Goal: Task Accomplishment & Management: Complete application form

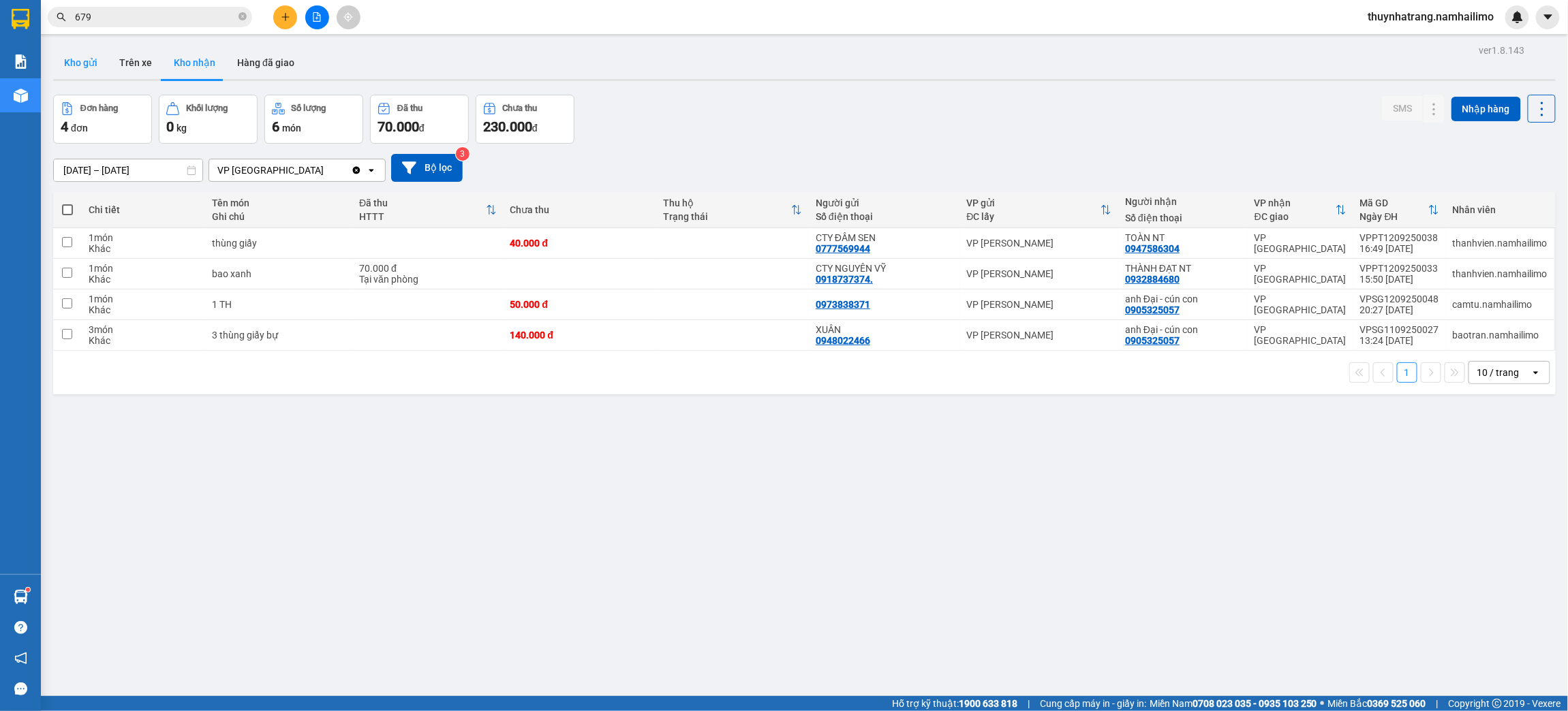
click at [91, 62] on button "Kho gửi" at bounding box center [81, 62] width 55 height 33
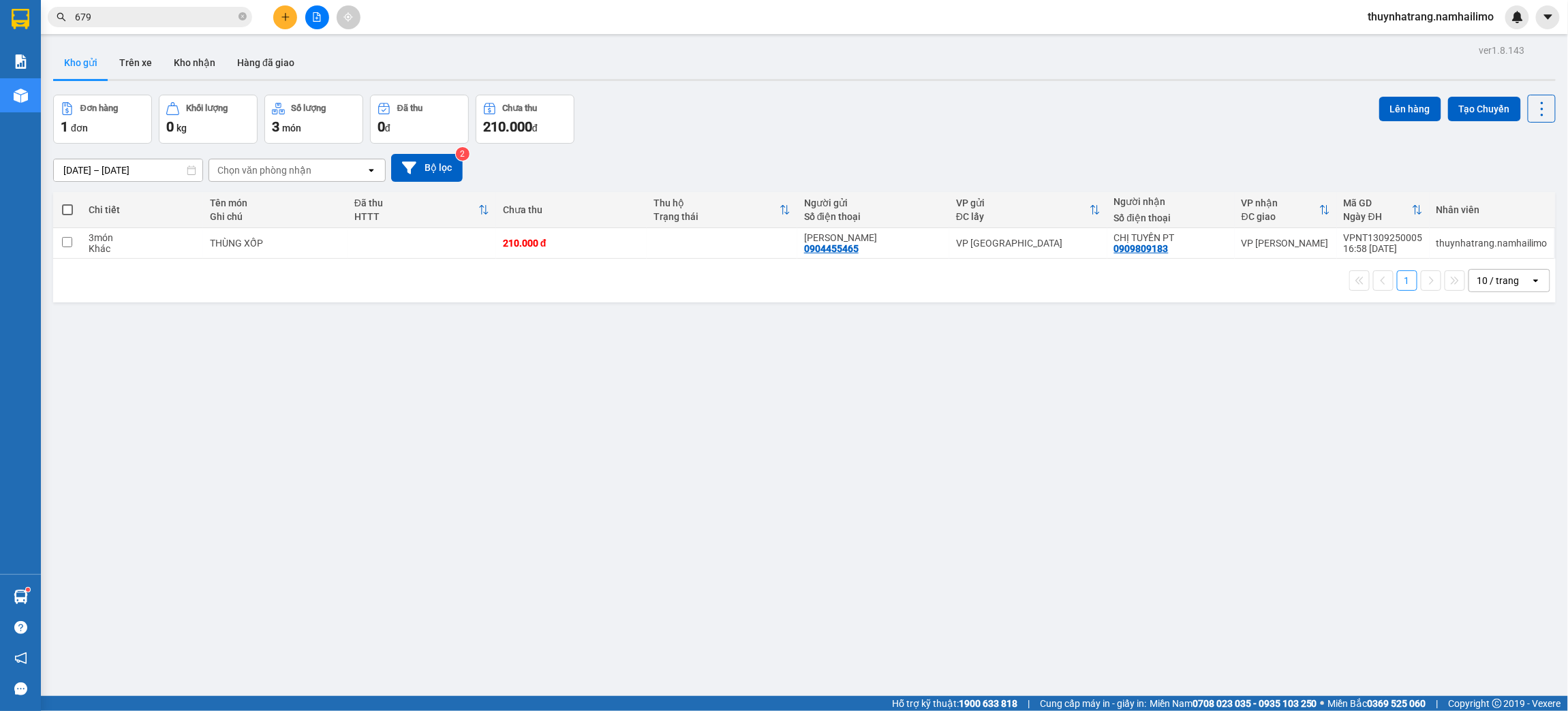
click at [288, 18] on icon "plus" at bounding box center [286, 17] width 10 height 10
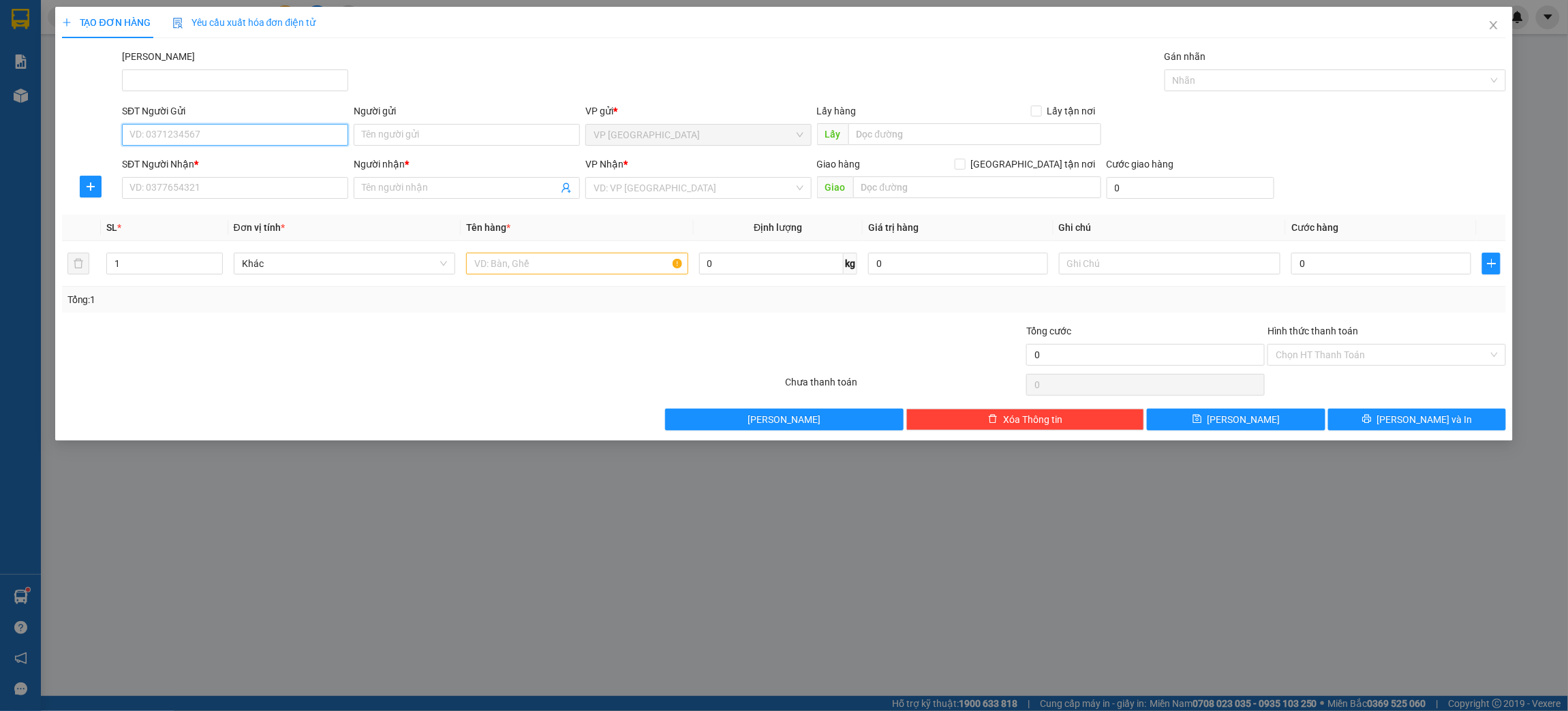
click at [165, 139] on input "SĐT Người Gửi" at bounding box center [235, 135] width 226 height 22
type input "0905039100"
drag, startPoint x: 165, startPoint y: 139, endPoint x: 150, endPoint y: 165, distance: 30.0
click at [150, 165] on div "0905039100 - TRANG" at bounding box center [235, 163] width 210 height 15
type input "TRANG"
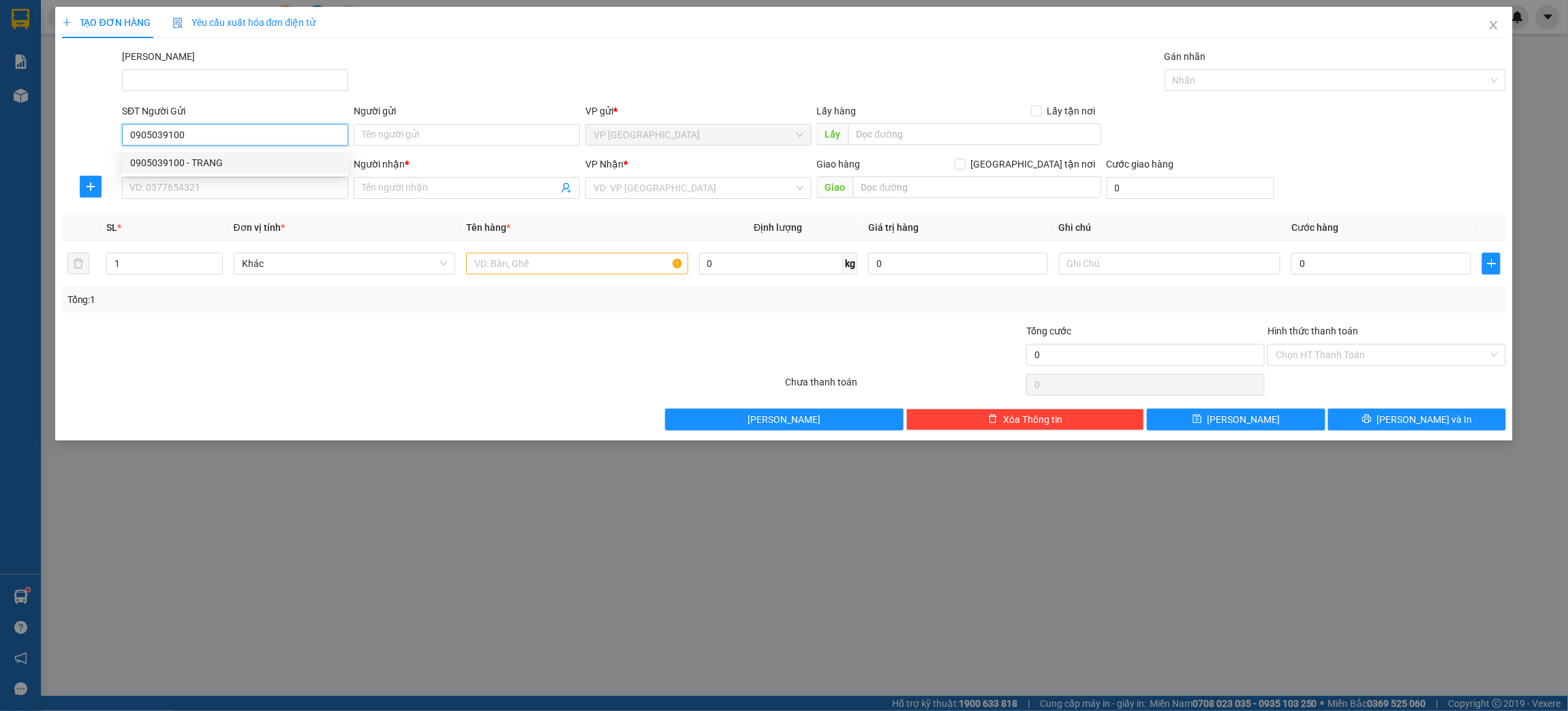
type input "0901903330"
type input "Chị Hằng"
type input "93 [PERSON_NAME]"
type input "40.000"
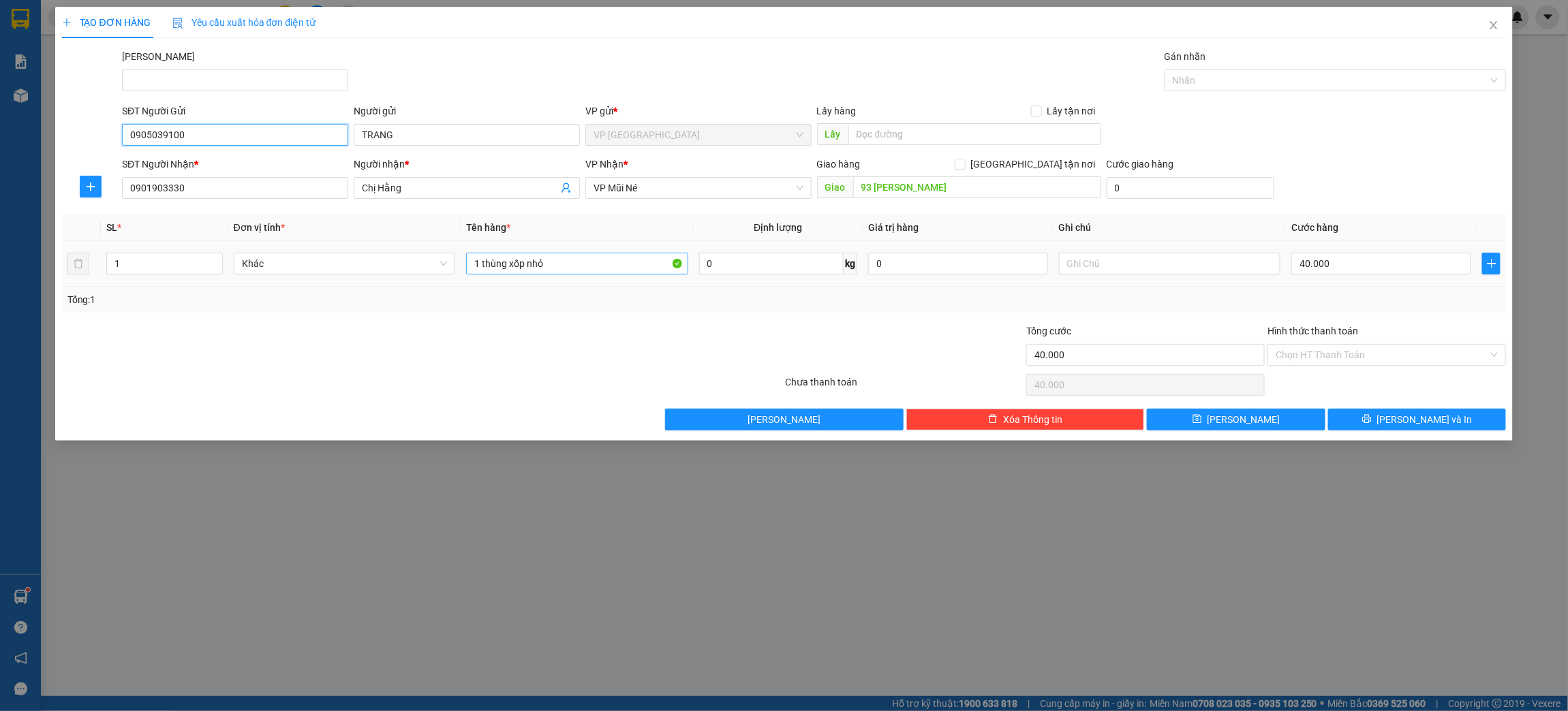
type input "0905039100"
click at [585, 265] on input "1 thùng xốp nhỏ" at bounding box center [577, 263] width 222 height 22
drag, startPoint x: 562, startPoint y: 265, endPoint x: 477, endPoint y: 291, distance: 88.9
click at [477, 291] on div "SL * Đơn vị tính * Tên hàng * Định lượng Giá trị hàng Ghi chú Cước hàng 1 Khác …" at bounding box center [784, 263] width 1445 height 98
type input "1 Thùng Xốp"
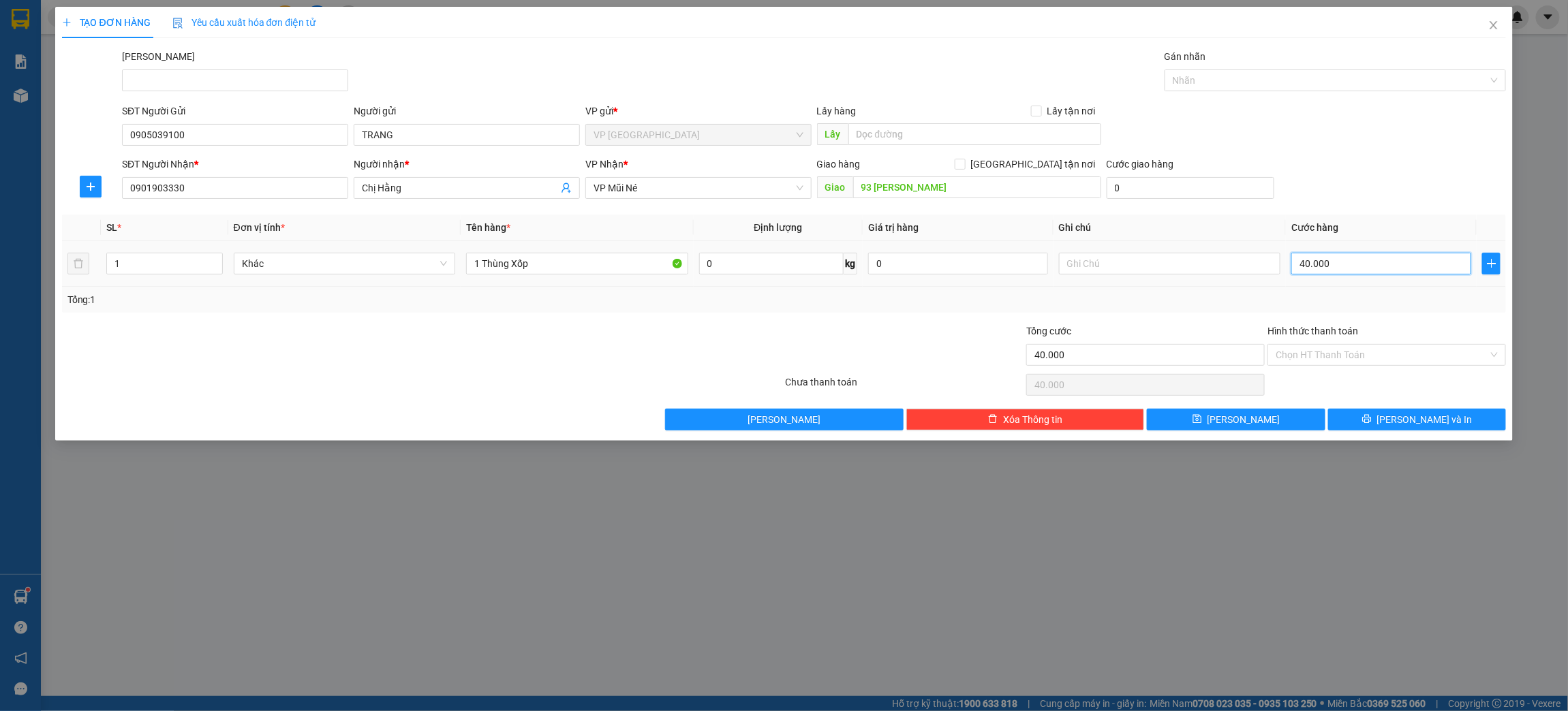
click at [1303, 257] on input "40.000" at bounding box center [1381, 263] width 179 height 22
type input "5"
type input "50"
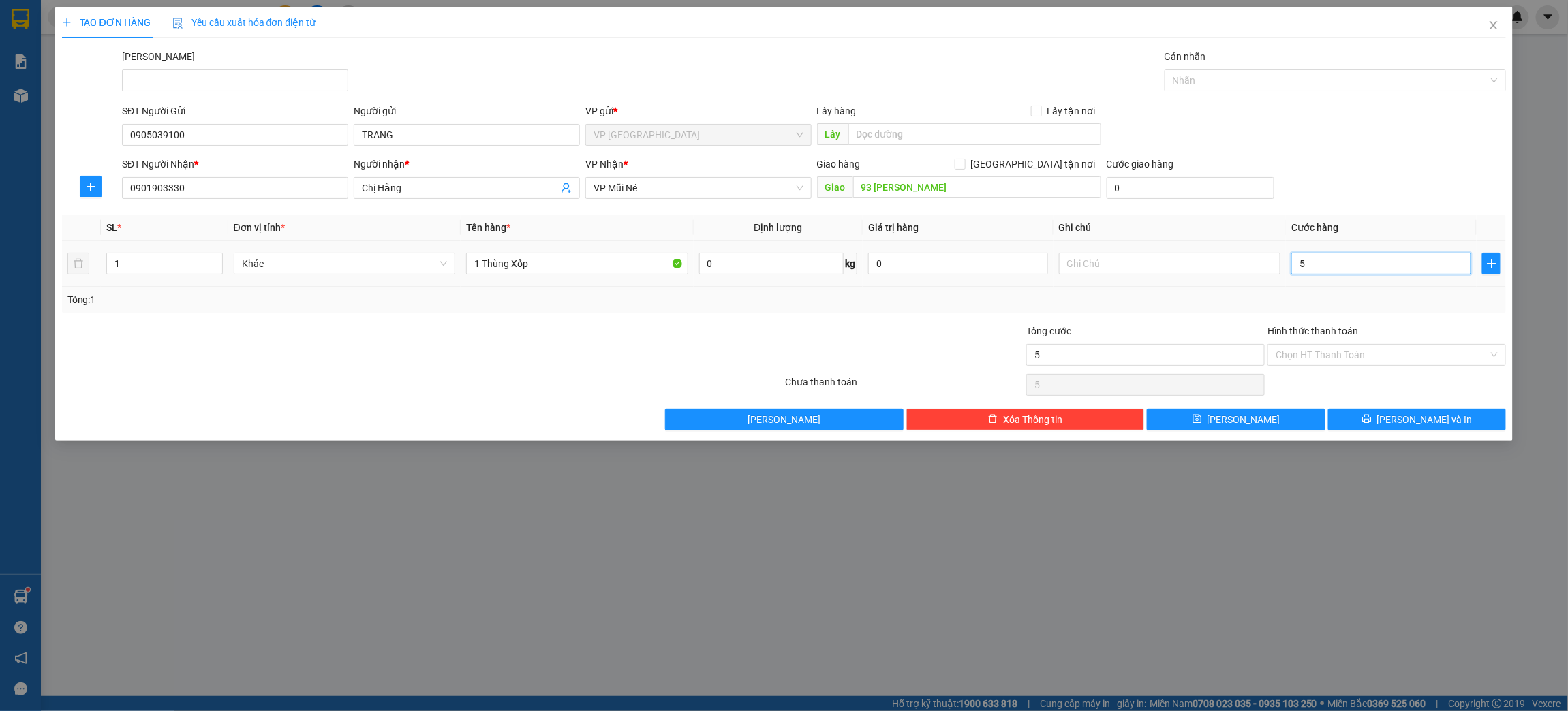
type input "50"
type input "500"
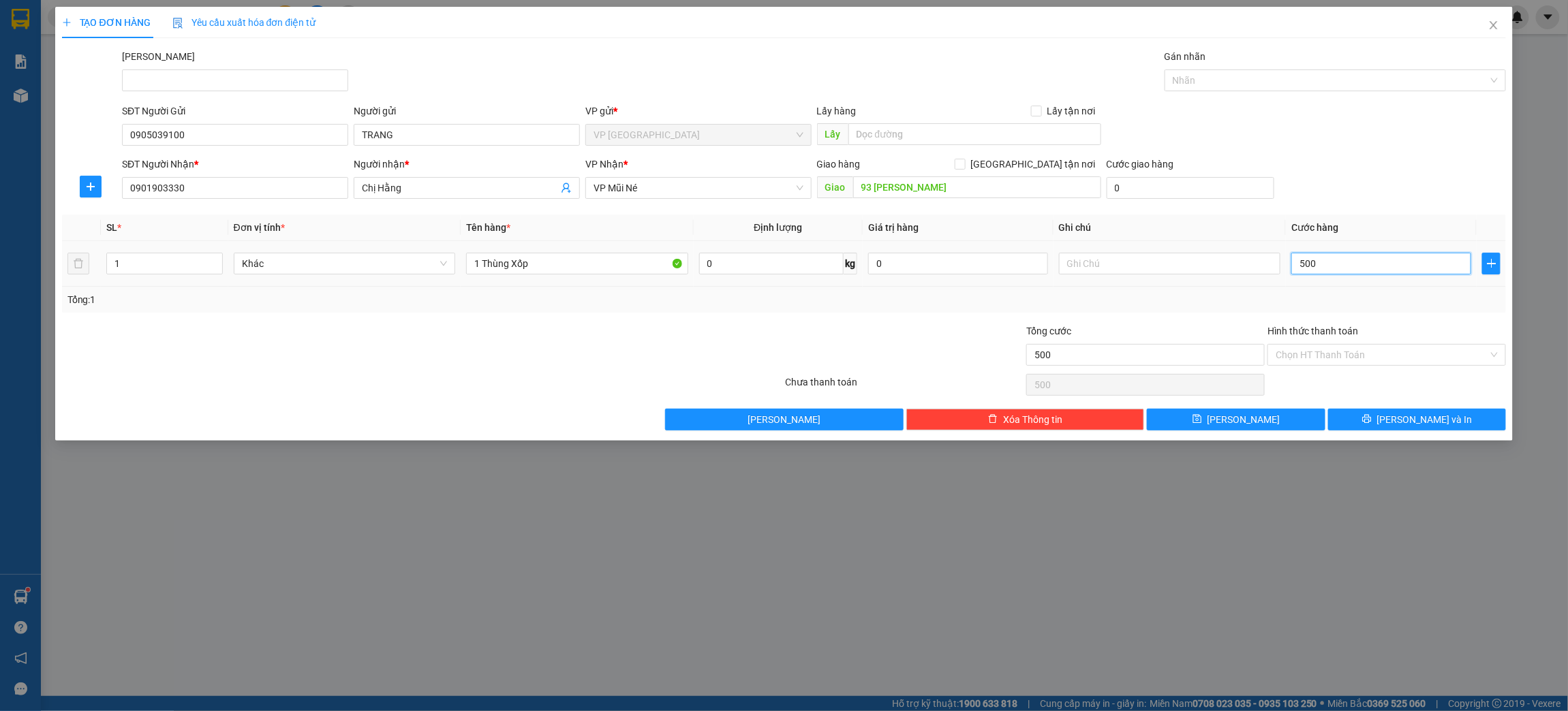
type input "5.000"
type input "50.000"
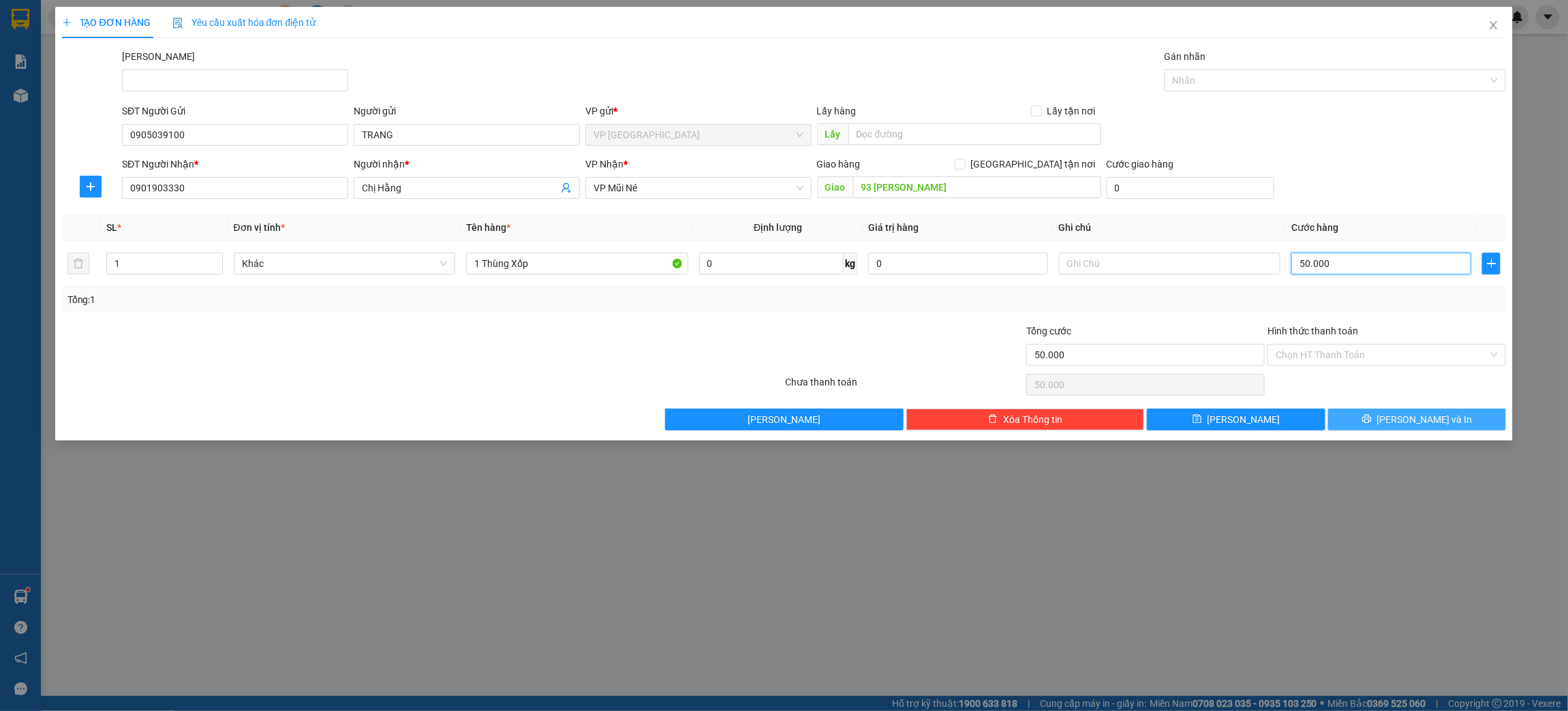
type input "50.000"
click at [1406, 421] on span "[PERSON_NAME] và In" at bounding box center [1425, 419] width 95 height 15
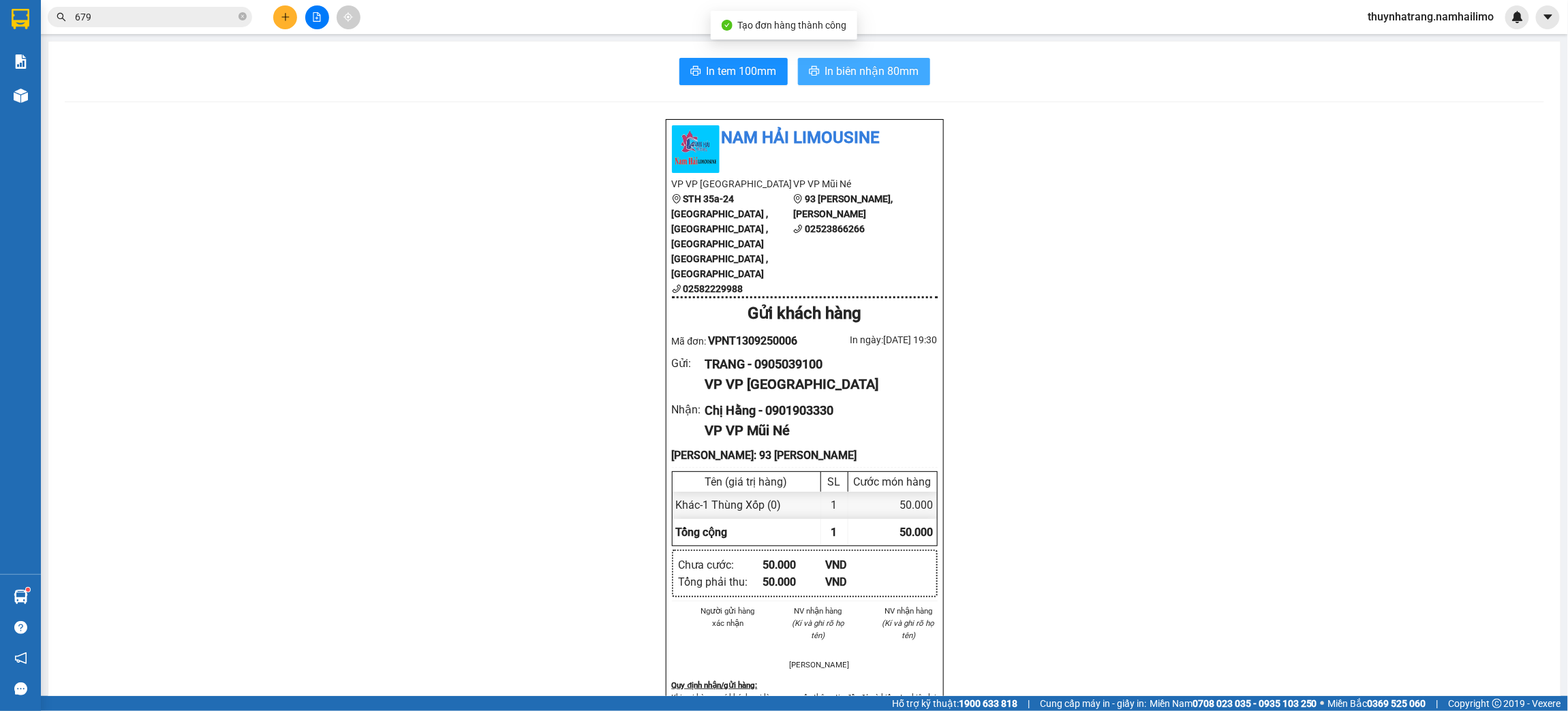
click at [901, 75] on span "In biên nhận 80mm" at bounding box center [873, 71] width 94 height 17
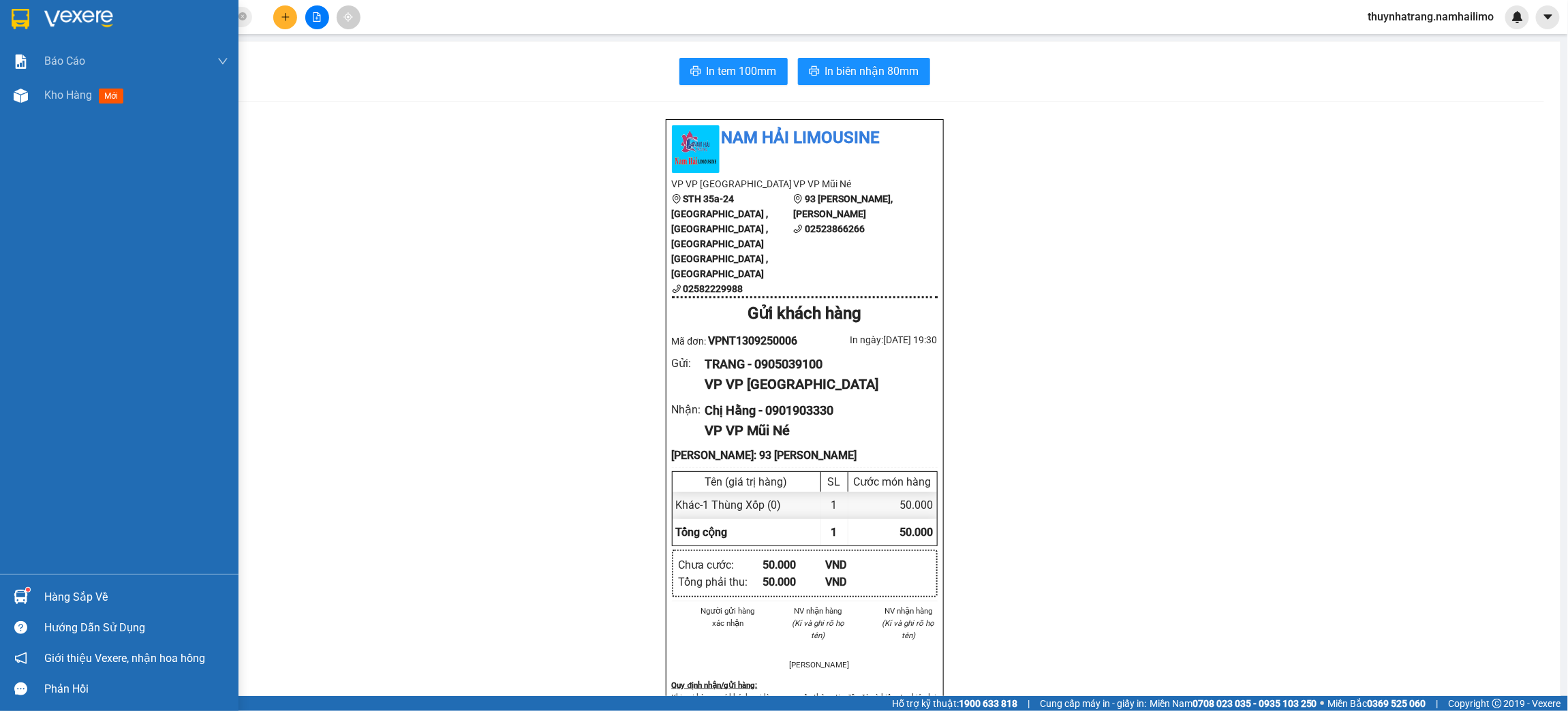
click at [33, 10] on div at bounding box center [119, 22] width 238 height 44
